Goal: Information Seeking & Learning: Learn about a topic

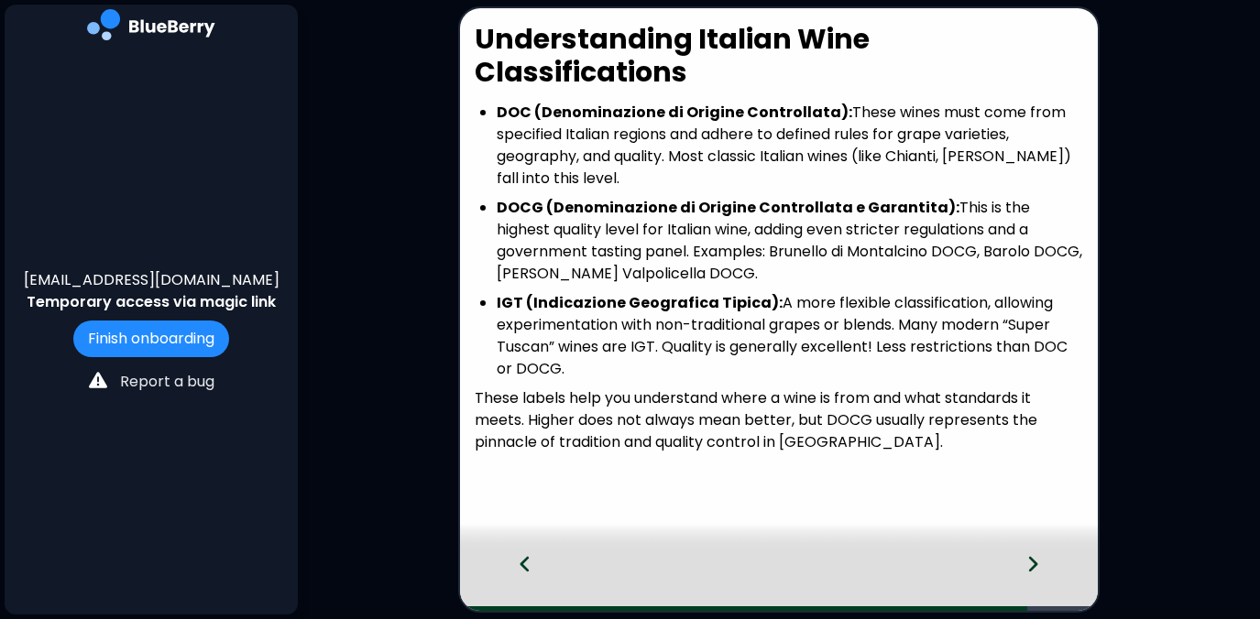
click at [1030, 557] on icon at bounding box center [1033, 565] width 9 height 16
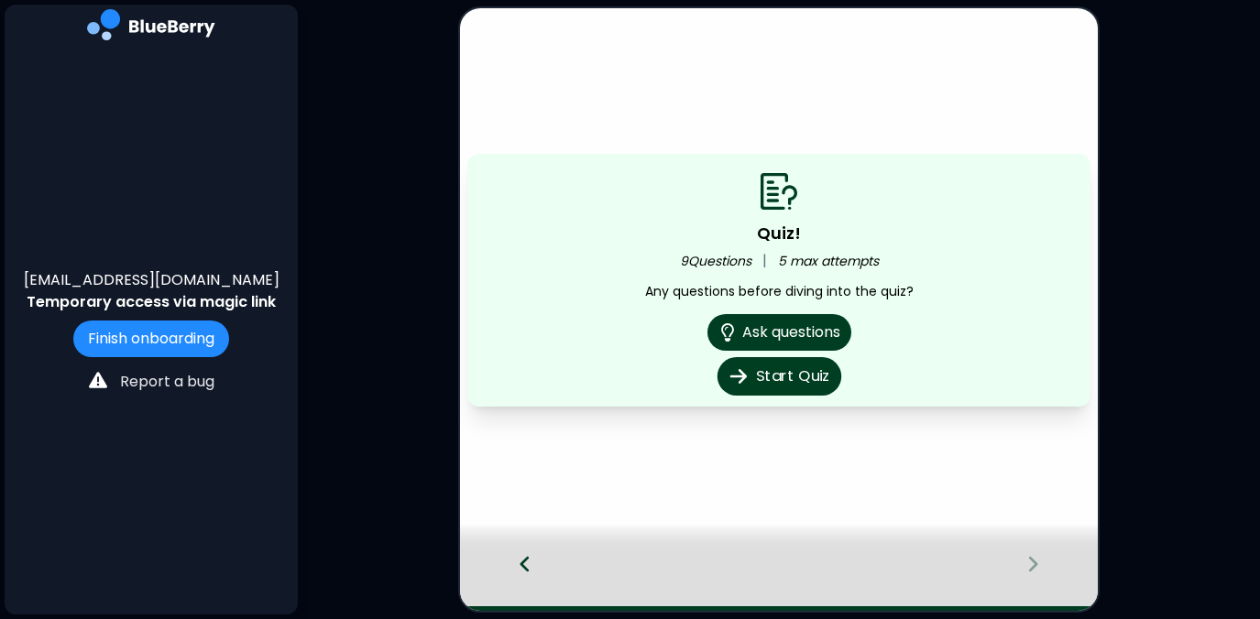
click at [787, 375] on button "Start Quiz" at bounding box center [778, 376] width 124 height 38
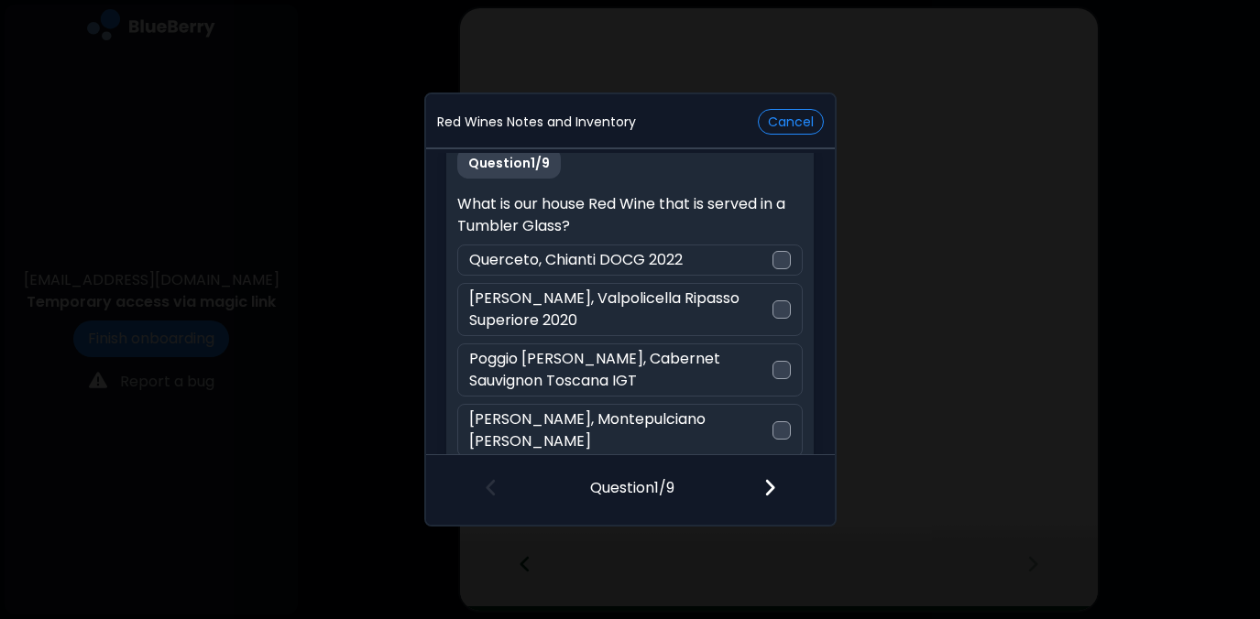
scroll to position [31, 0]
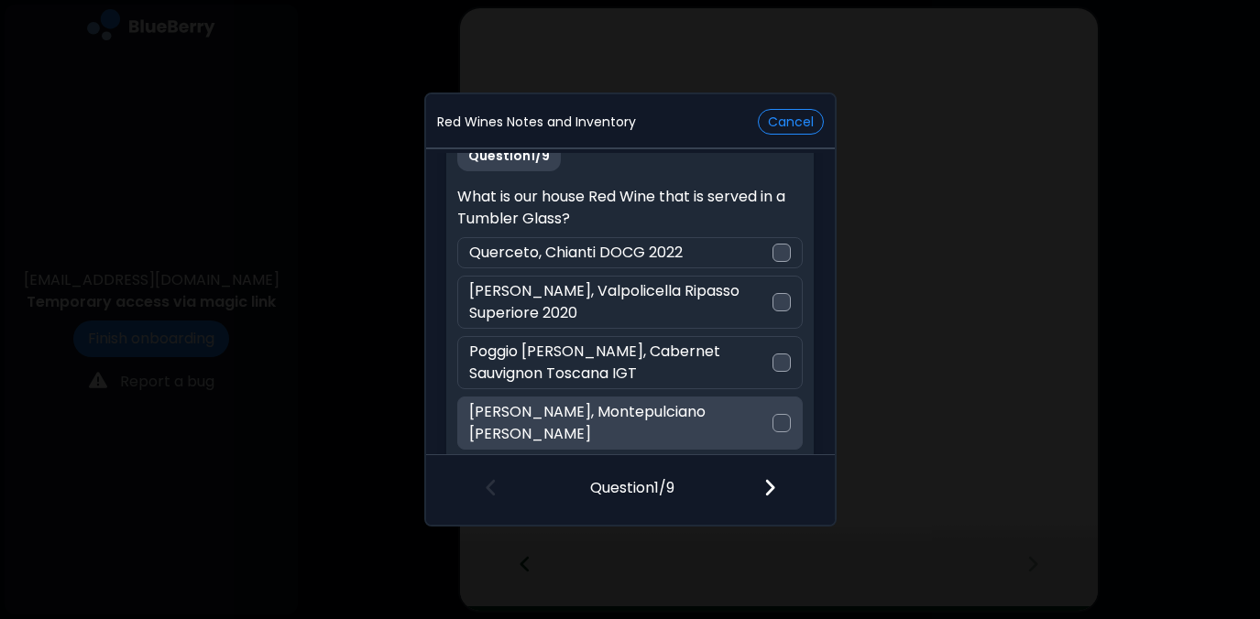
click at [782, 414] on div at bounding box center [781, 423] width 18 height 18
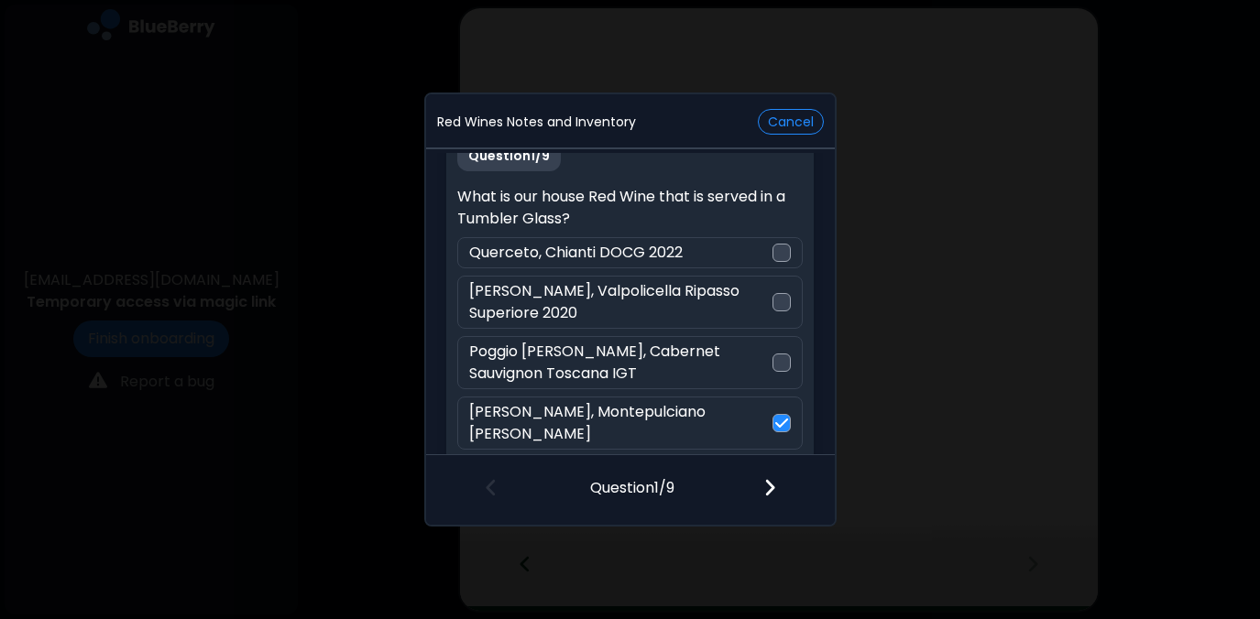
click at [770, 483] on img at bounding box center [769, 487] width 13 height 20
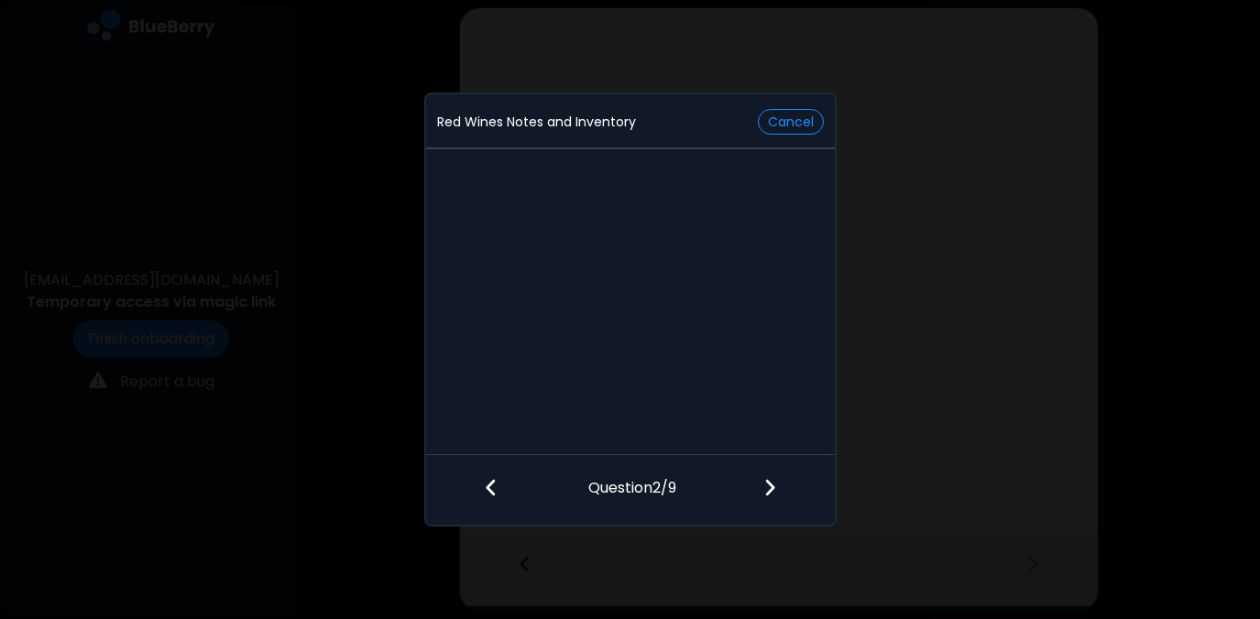
scroll to position [0, 0]
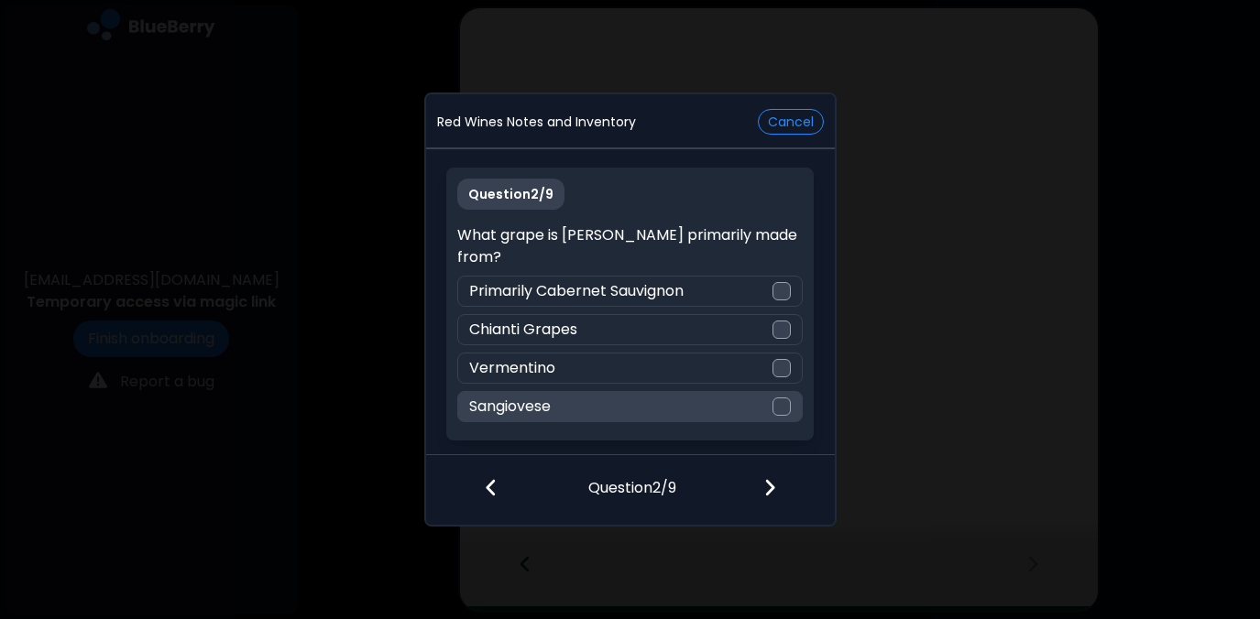
click at [783, 398] on div at bounding box center [781, 407] width 18 height 18
click at [765, 489] on img at bounding box center [769, 487] width 13 height 20
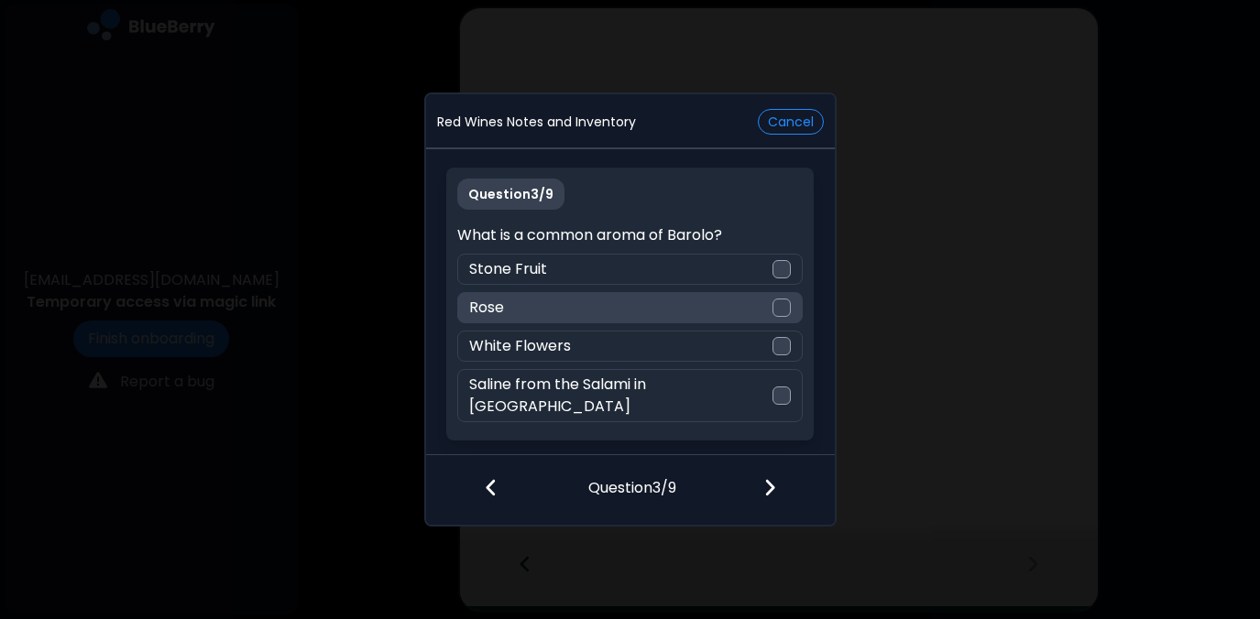
click at [784, 317] on div at bounding box center [781, 308] width 18 height 18
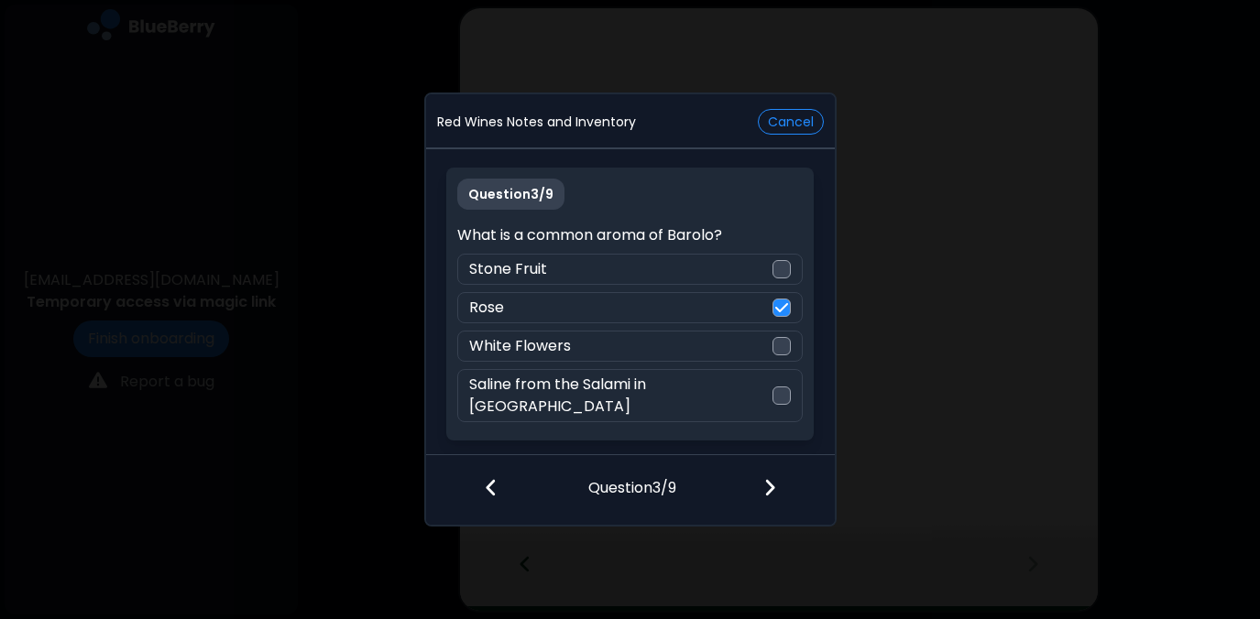
click at [770, 494] on img at bounding box center [769, 487] width 13 height 20
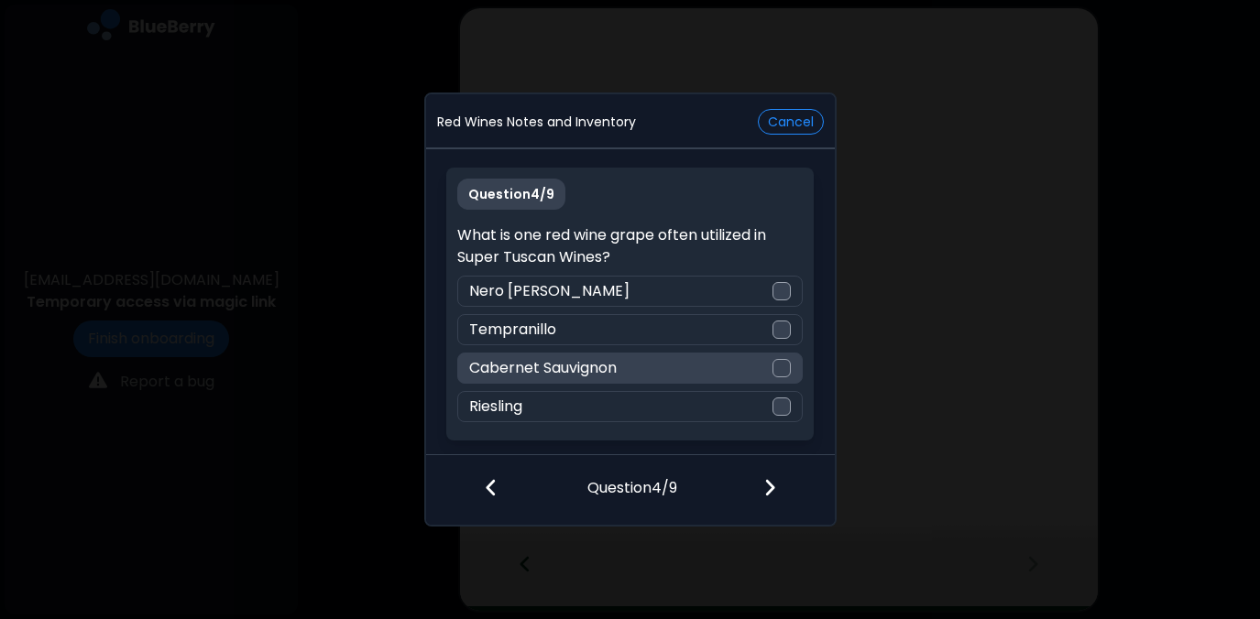
click at [783, 364] on div at bounding box center [781, 368] width 18 height 18
click at [767, 492] on img at bounding box center [769, 487] width 13 height 20
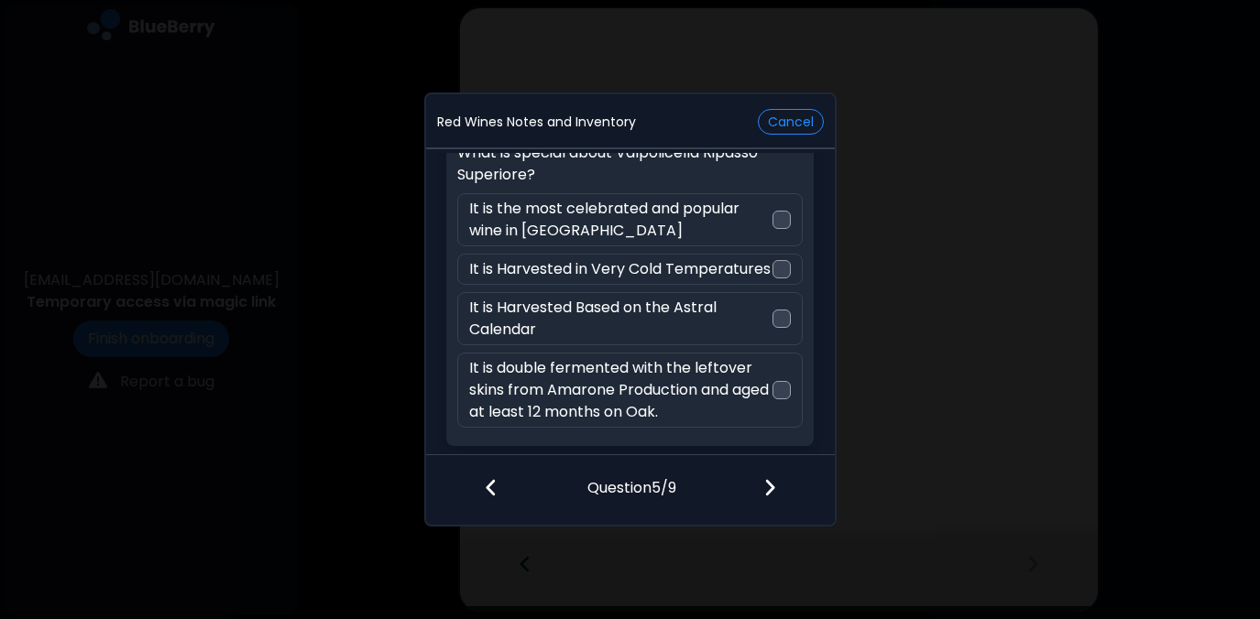
scroll to position [97, 0]
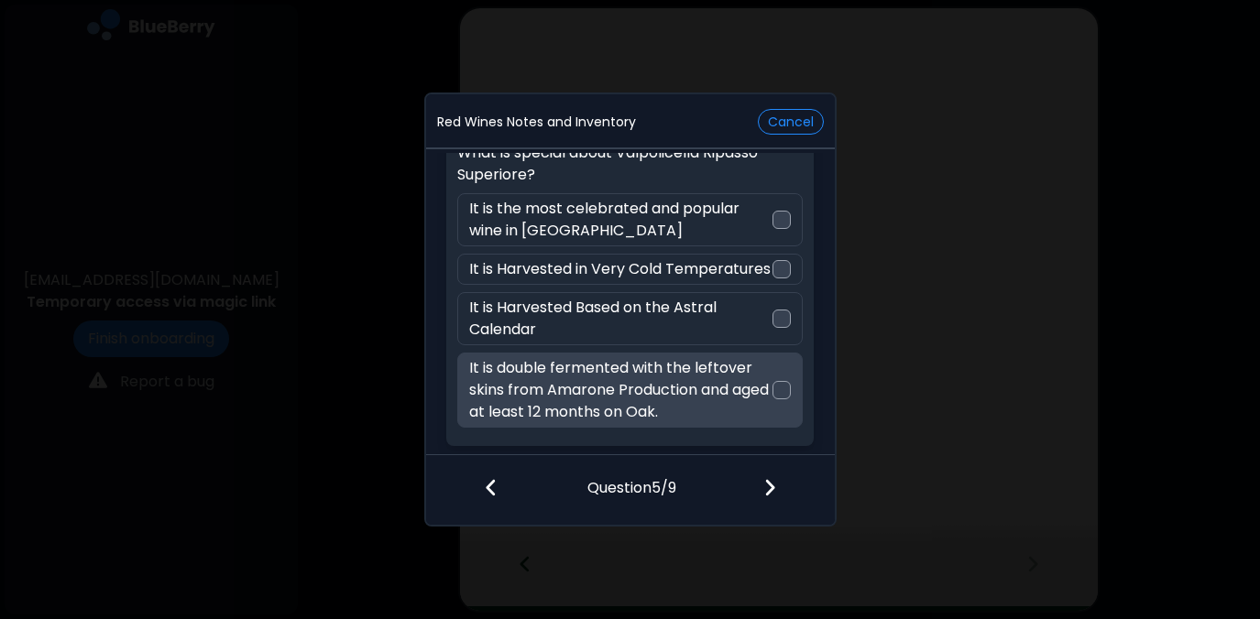
click at [783, 391] on div at bounding box center [781, 390] width 18 height 18
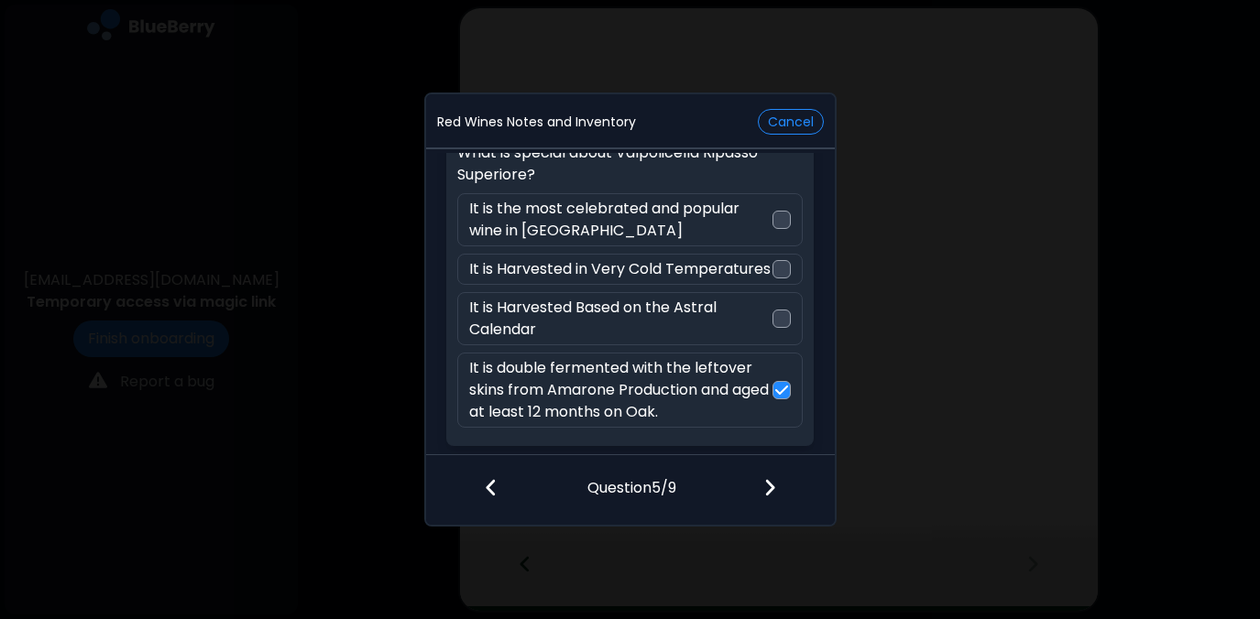
click at [769, 487] on img at bounding box center [769, 487] width 13 height 20
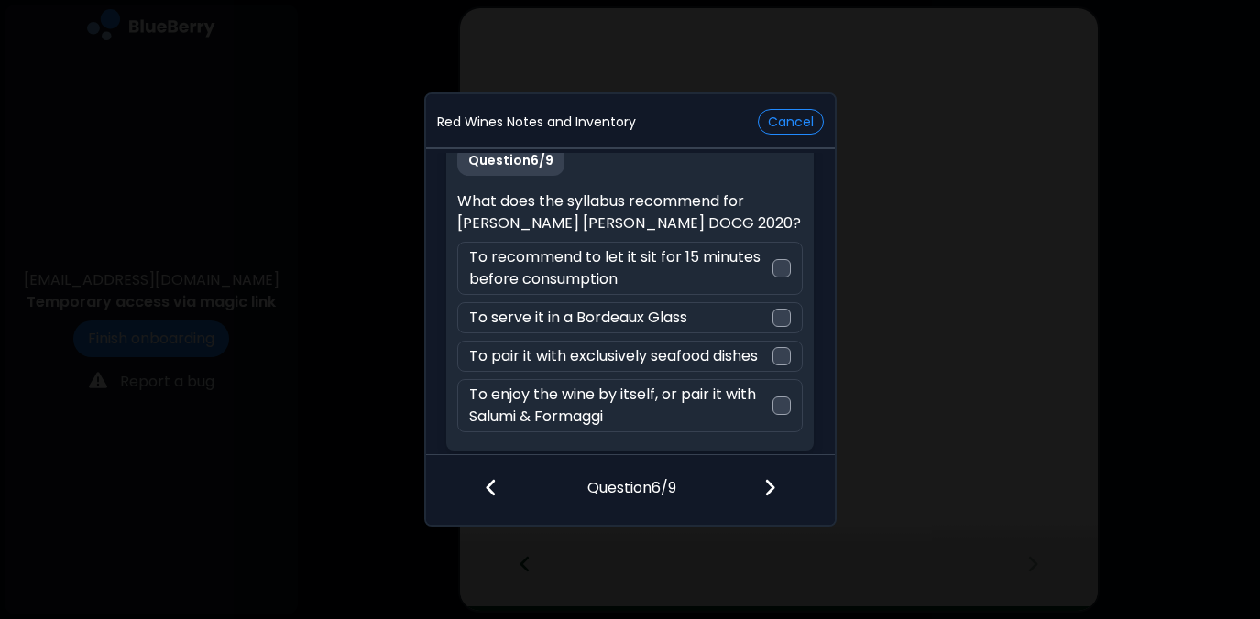
scroll to position [31, 0]
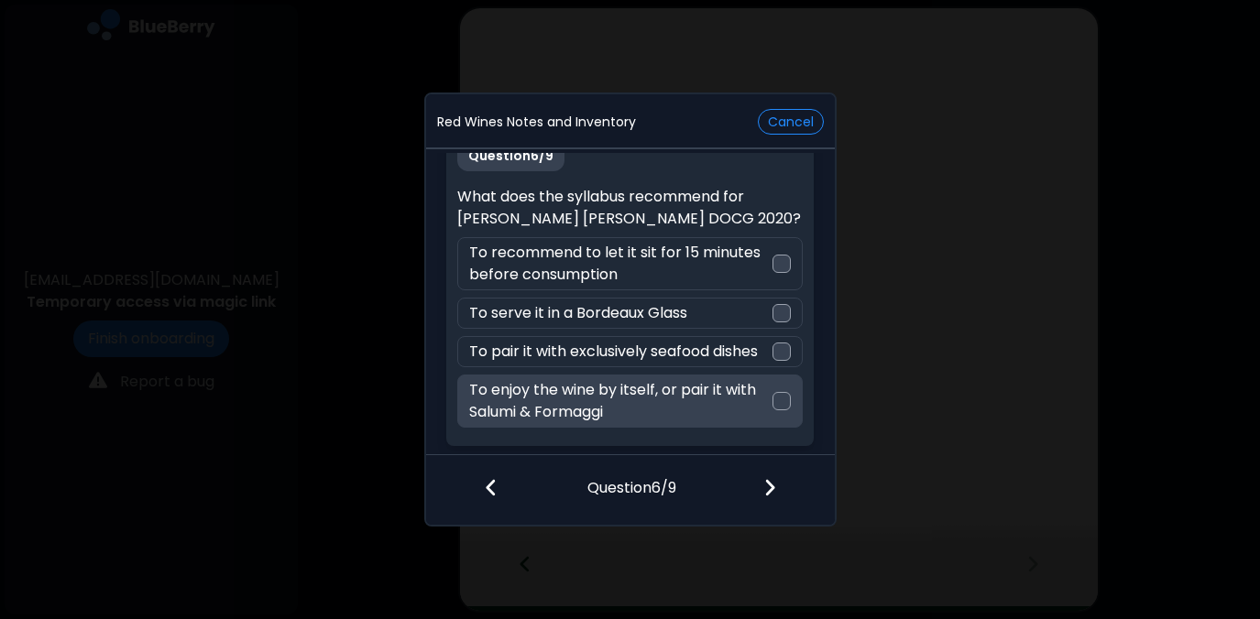
click at [780, 400] on div at bounding box center [781, 401] width 18 height 18
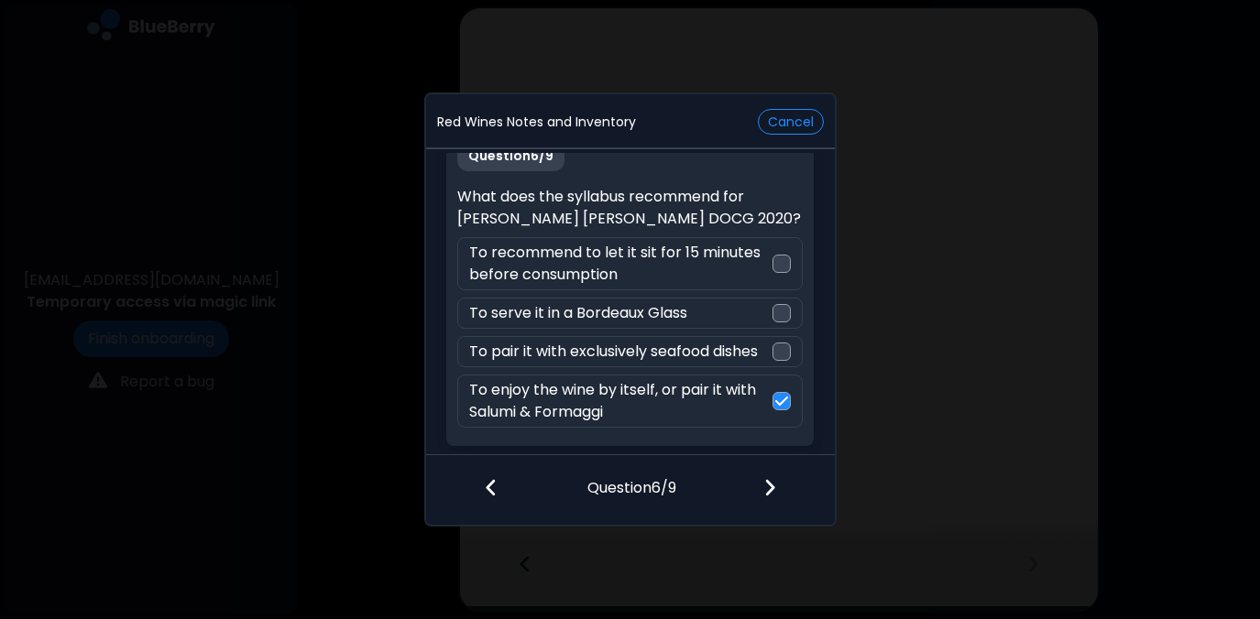
click at [771, 487] on img at bounding box center [769, 487] width 13 height 20
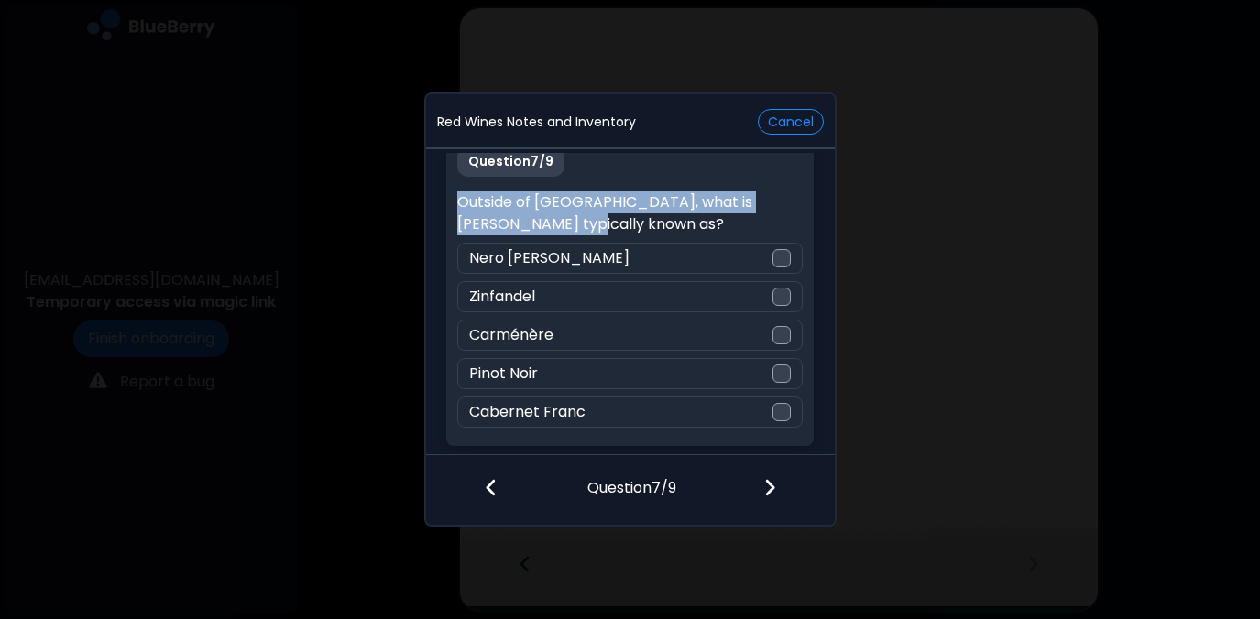
drag, startPoint x: 458, startPoint y: 200, endPoint x: 554, endPoint y: 218, distance: 97.9
click at [554, 218] on p "Outside of Italy, what is Primitivo typically known as?" at bounding box center [629, 213] width 345 height 44
copy p "Outside of Italy, what is Primitivo typically known as?"
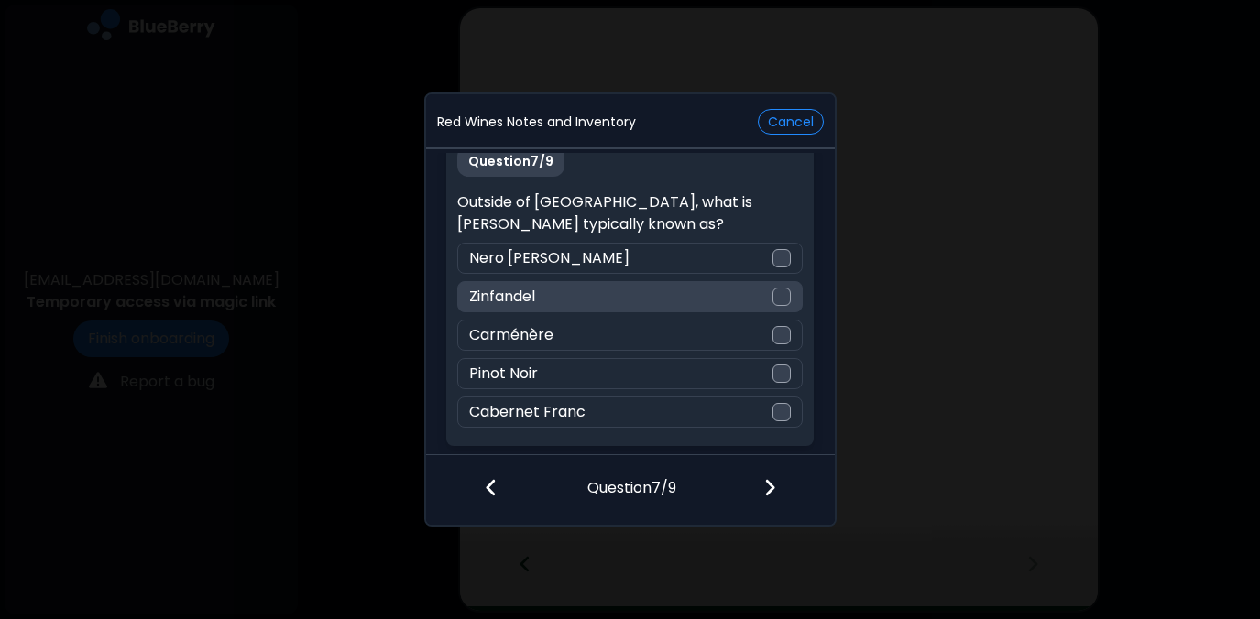
click at [777, 299] on div at bounding box center [781, 297] width 18 height 18
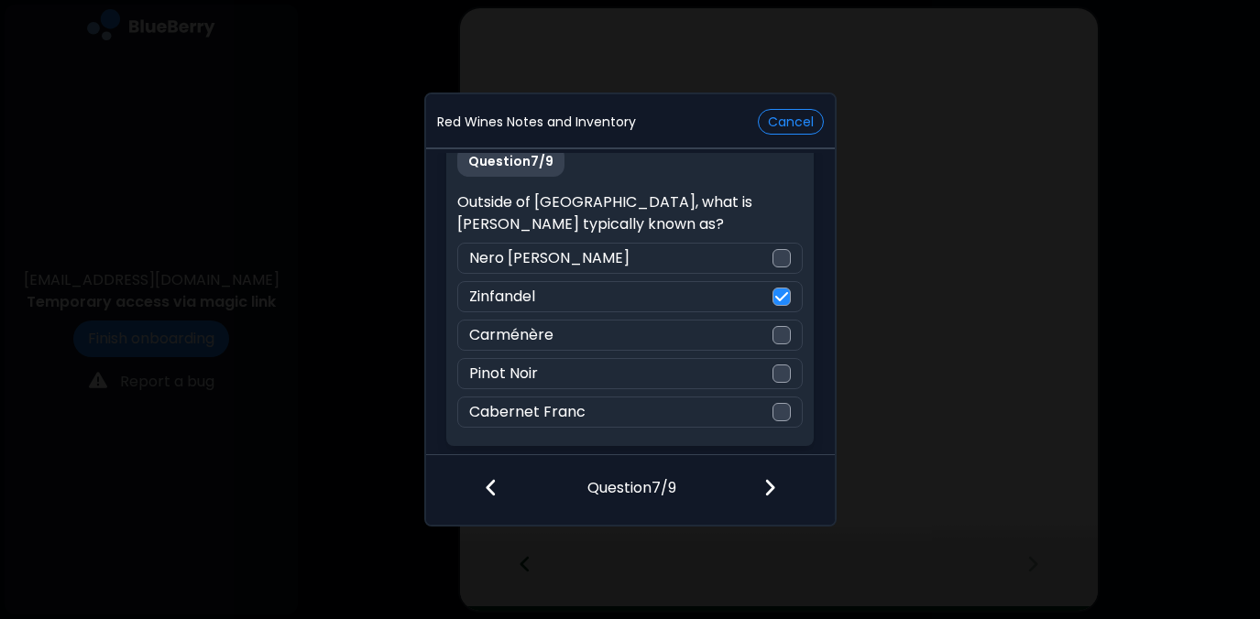
click at [775, 486] on img at bounding box center [769, 487] width 13 height 20
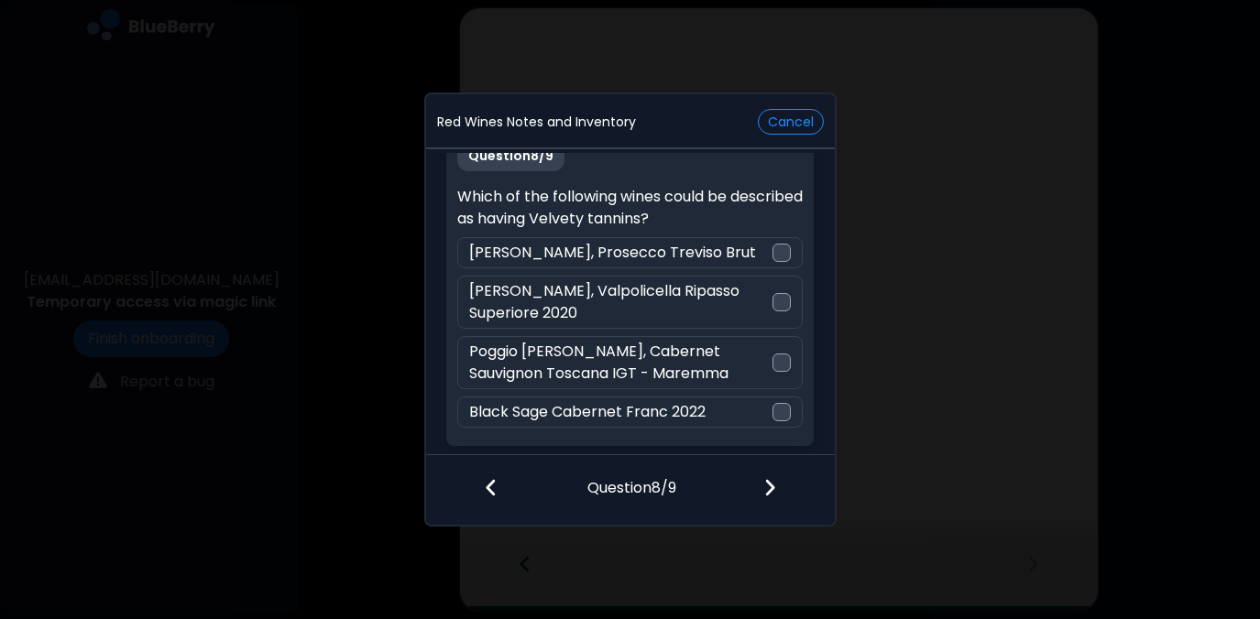
scroll to position [0, 0]
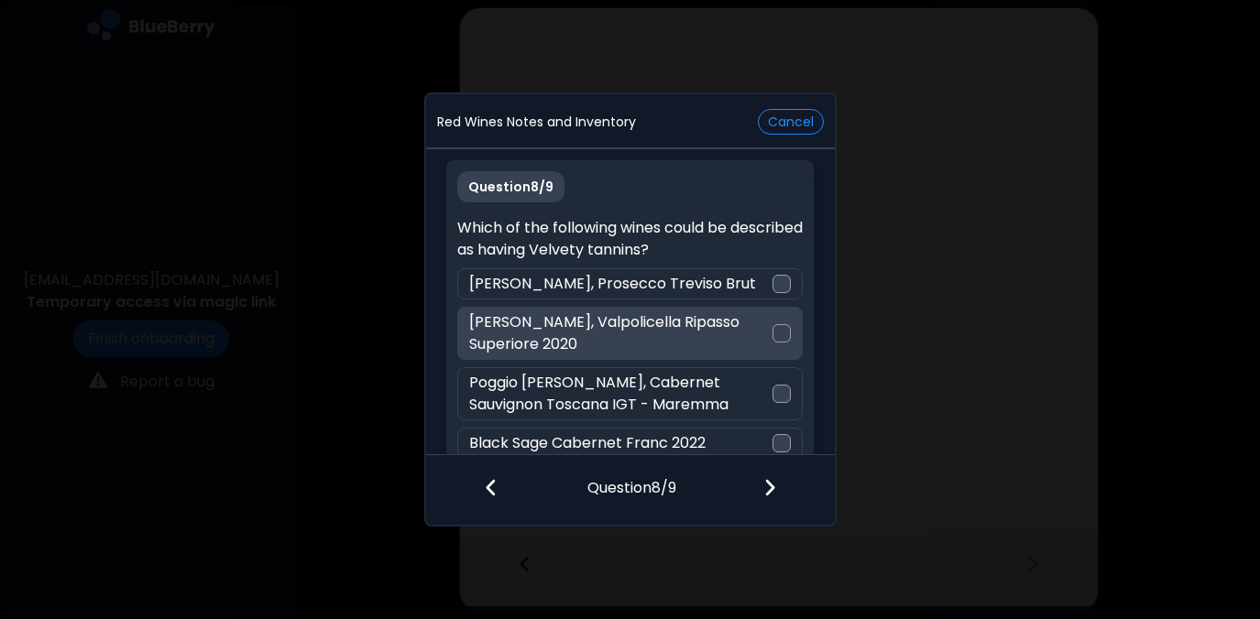
click at [783, 331] on div at bounding box center [781, 333] width 18 height 18
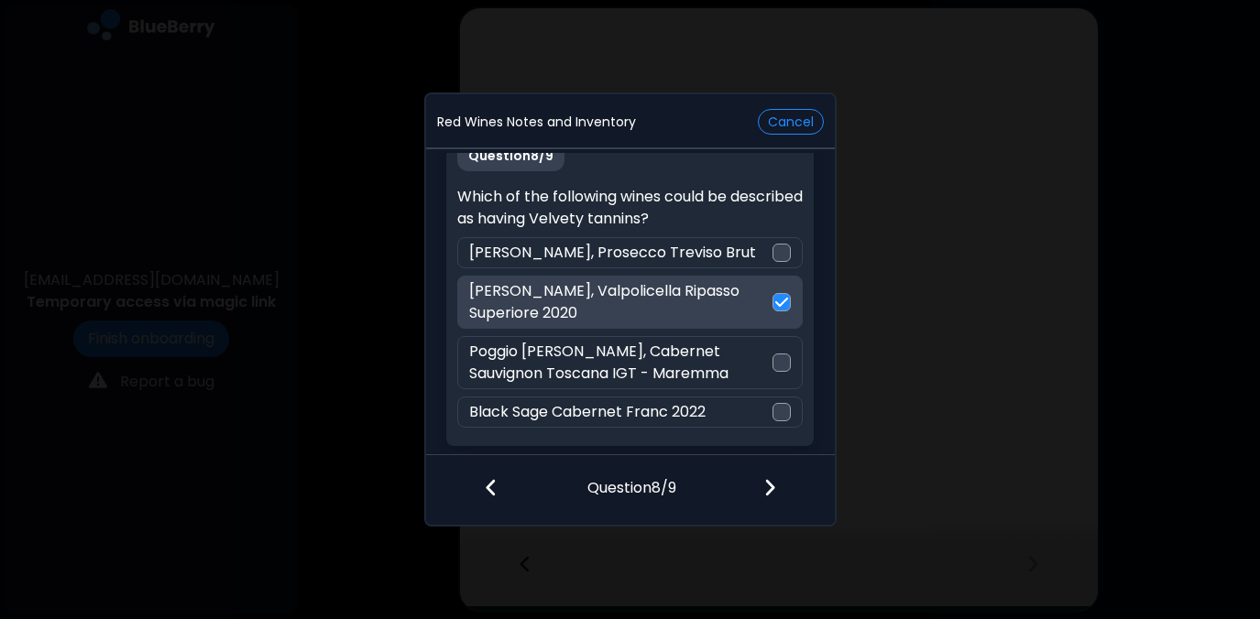
scroll to position [30, 0]
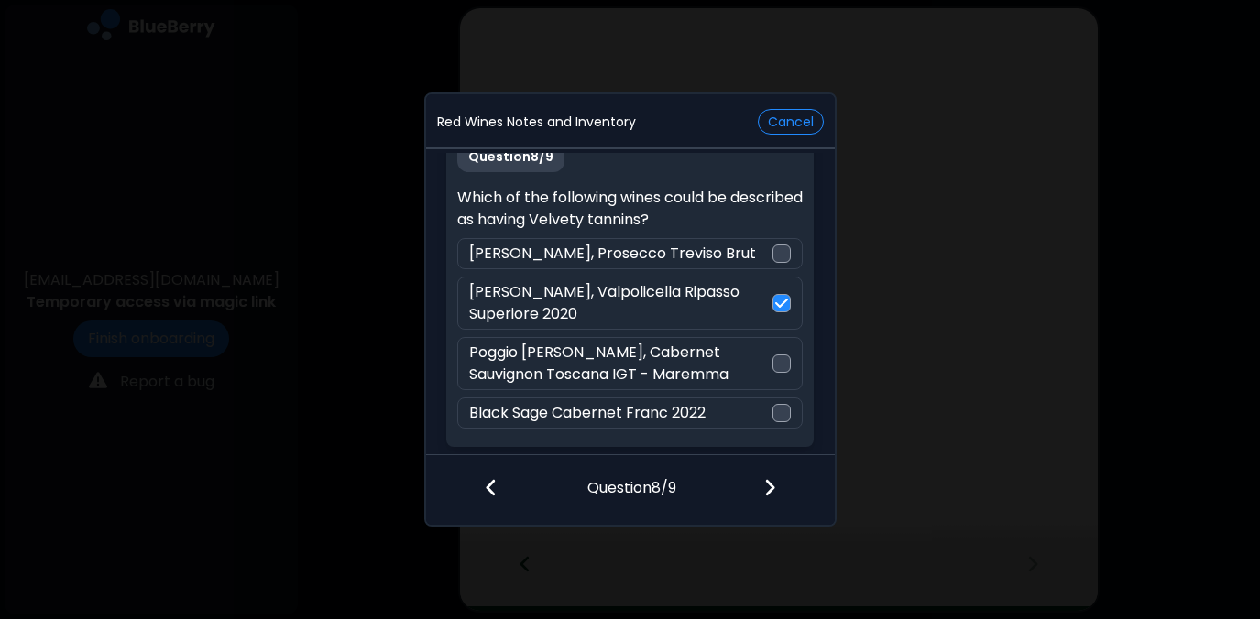
click at [769, 489] on img at bounding box center [769, 487] width 13 height 20
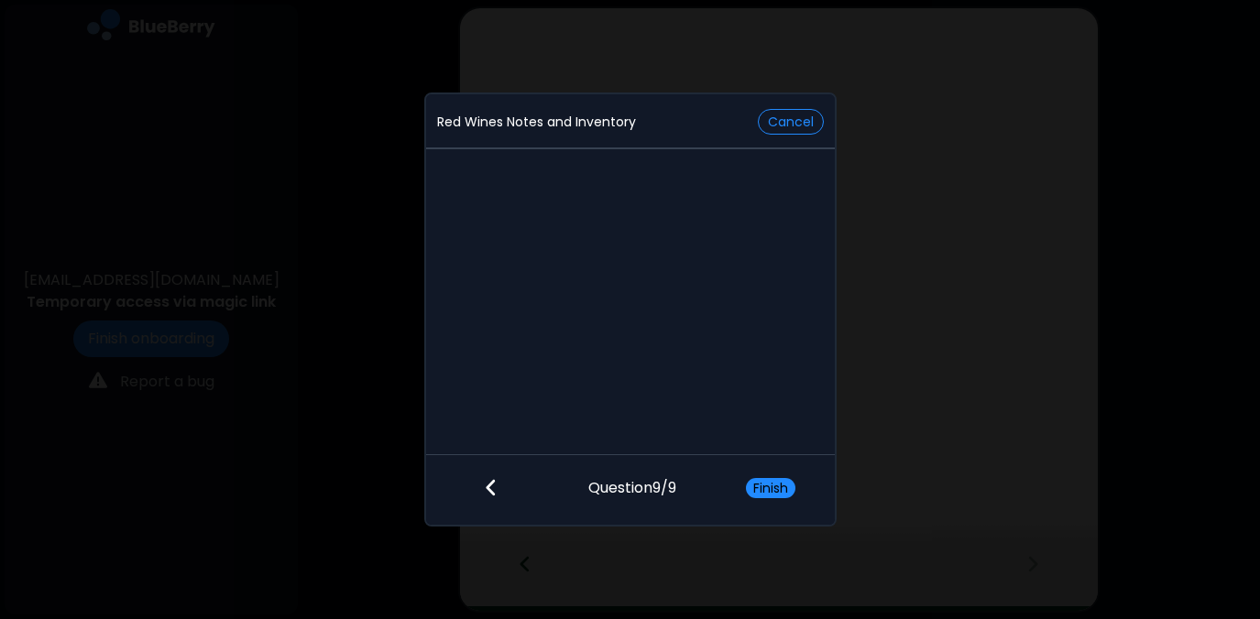
scroll to position [0, 0]
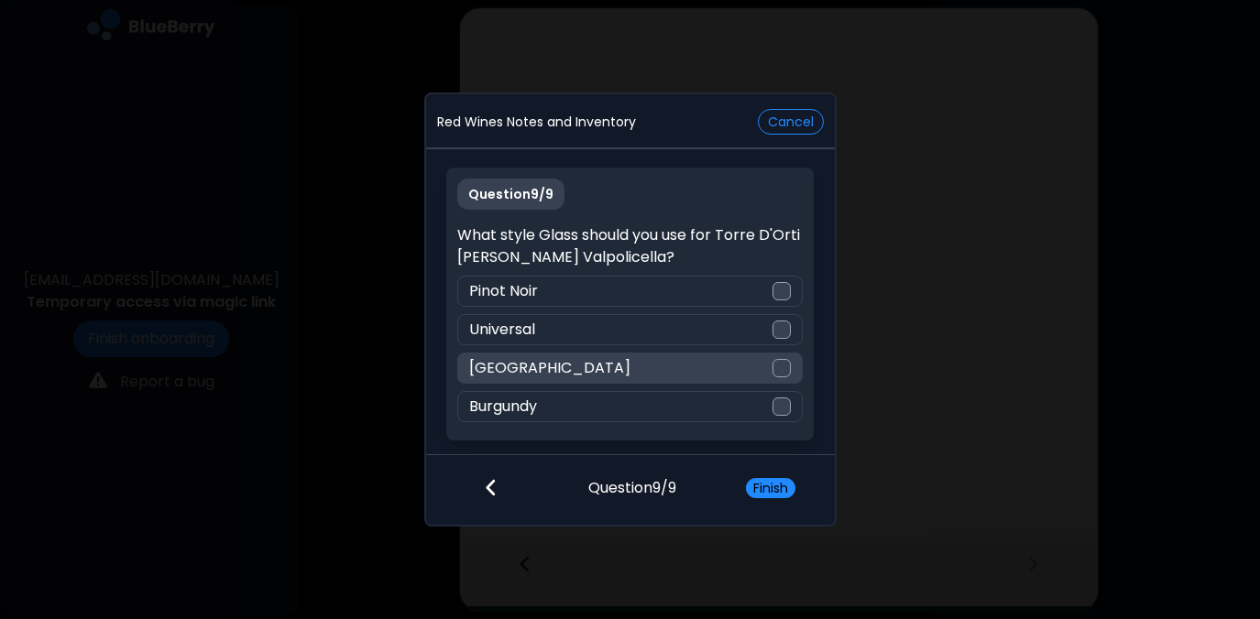
click at [786, 365] on div at bounding box center [781, 368] width 18 height 18
click at [768, 485] on button "Finish" at bounding box center [770, 488] width 49 height 20
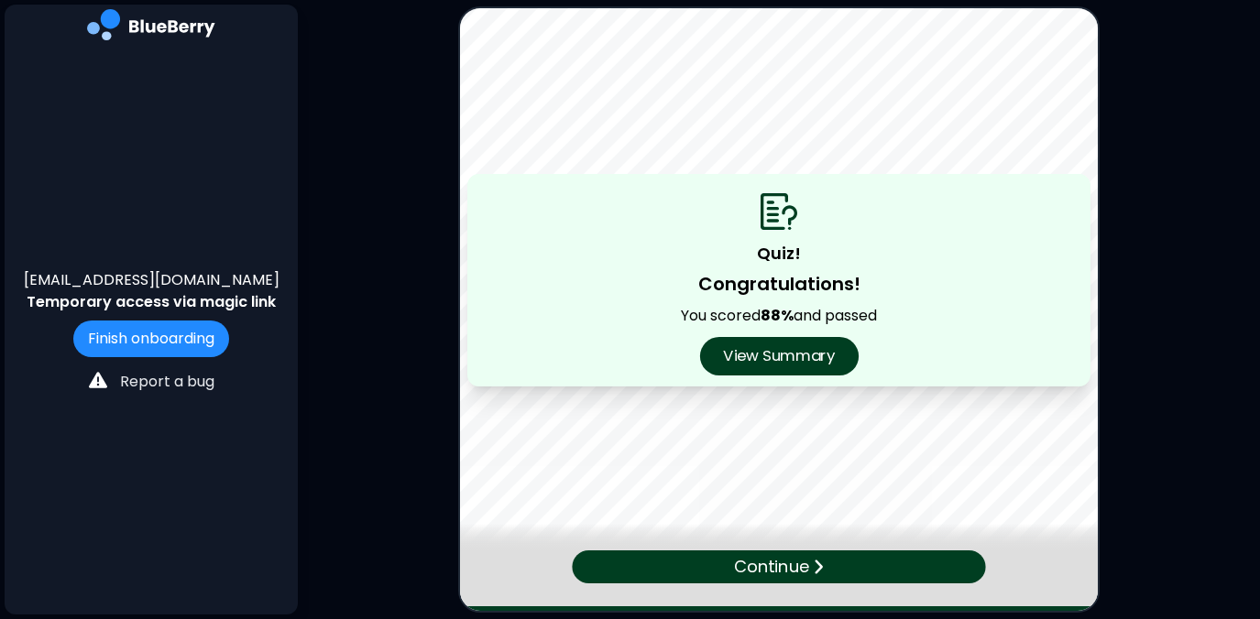
click at [763, 366] on button "View Summary" at bounding box center [778, 356] width 158 height 38
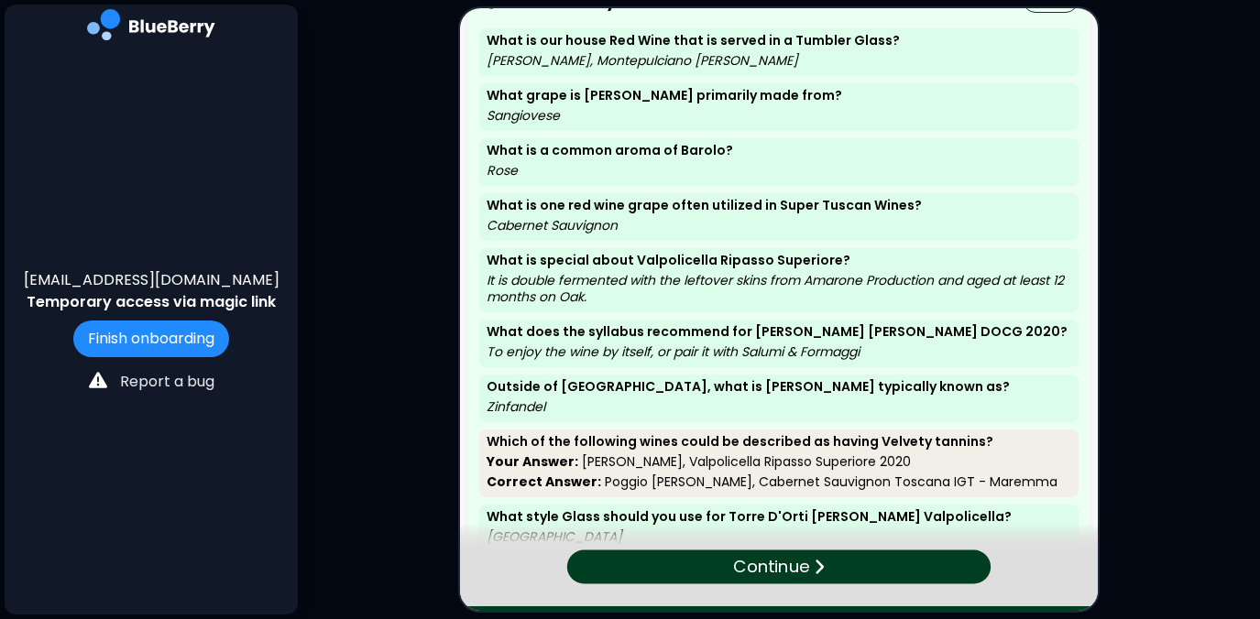
scroll to position [56, 0]
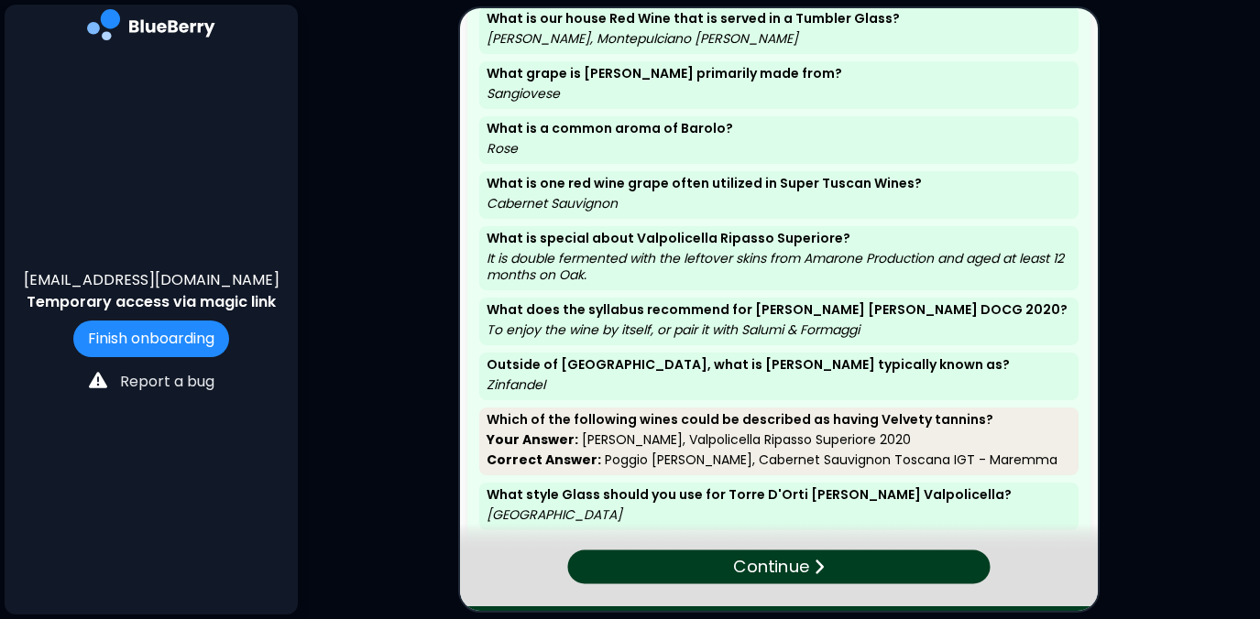
click at [792, 569] on p "Continue" at bounding box center [771, 567] width 76 height 27
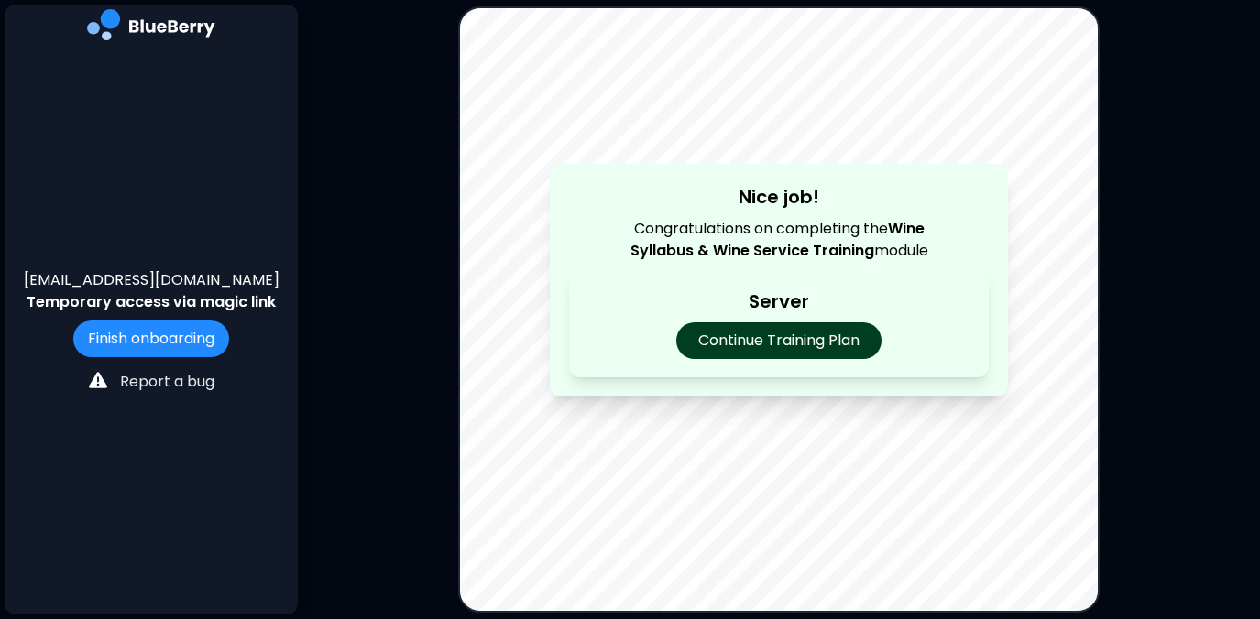
scroll to position [0, 0]
click at [797, 337] on p "Continue Training Plan" at bounding box center [778, 341] width 215 height 38
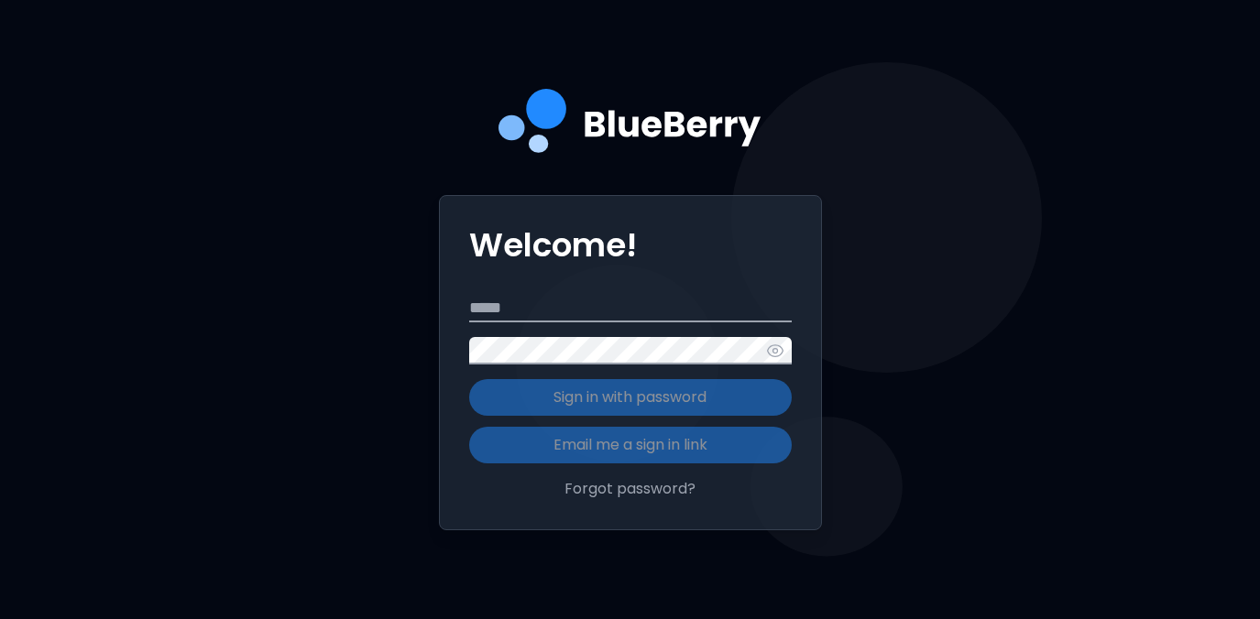
click at [633, 313] on input "Email" at bounding box center [630, 308] width 322 height 27
type input "**********"
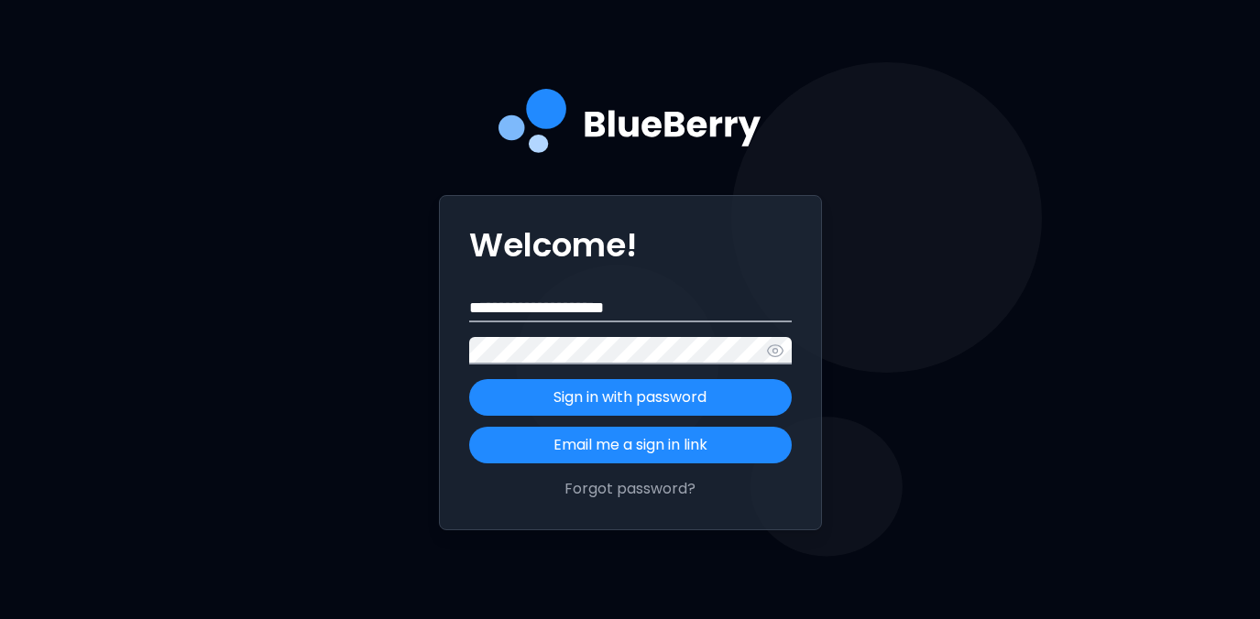
click at [469, 379] on button "Sign in with password" at bounding box center [630, 397] width 322 height 37
